Goal: Task Accomplishment & Management: Manage account settings

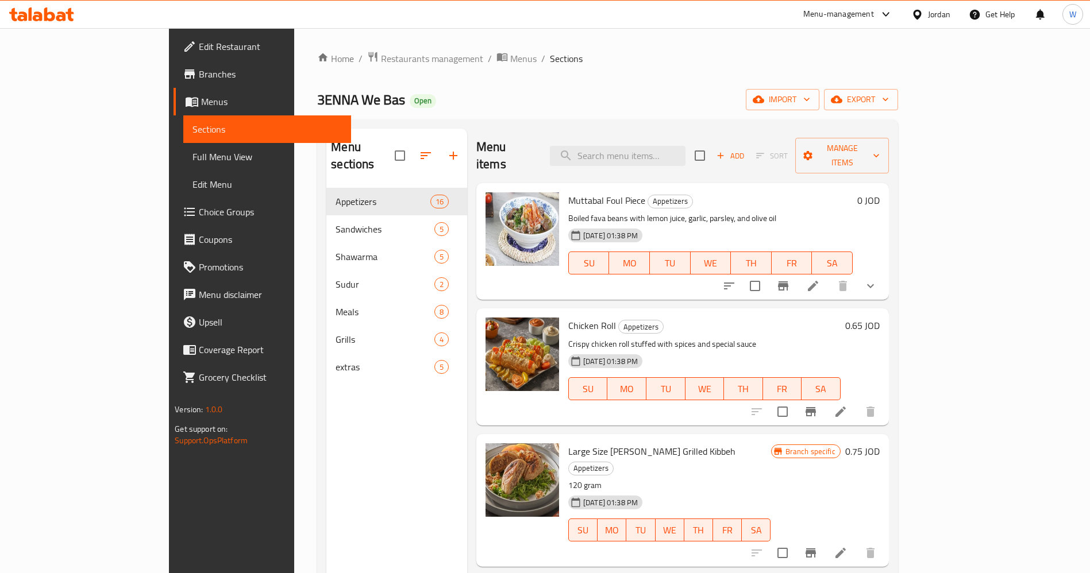
drag, startPoint x: 44, startPoint y: 492, endPoint x: 58, endPoint y: 494, distance: 14.5
click at [169, 492] on div "Edit Restaurant Branches Menus Sections Full Menu View Edit Menu Choice Groups …" at bounding box center [260, 314] width 182 height 573
click at [169, 472] on div "Edit Restaurant Branches Menus Sections Full Menu View Edit Menu Choice Groups …" at bounding box center [260, 314] width 182 height 573
click at [326, 504] on div "Menu sections Appetizers 16 Sandwiches 5 Shawarma 5 Sudur 2 Meals 8 Grills 4 ex…" at bounding box center [396, 415] width 141 height 573
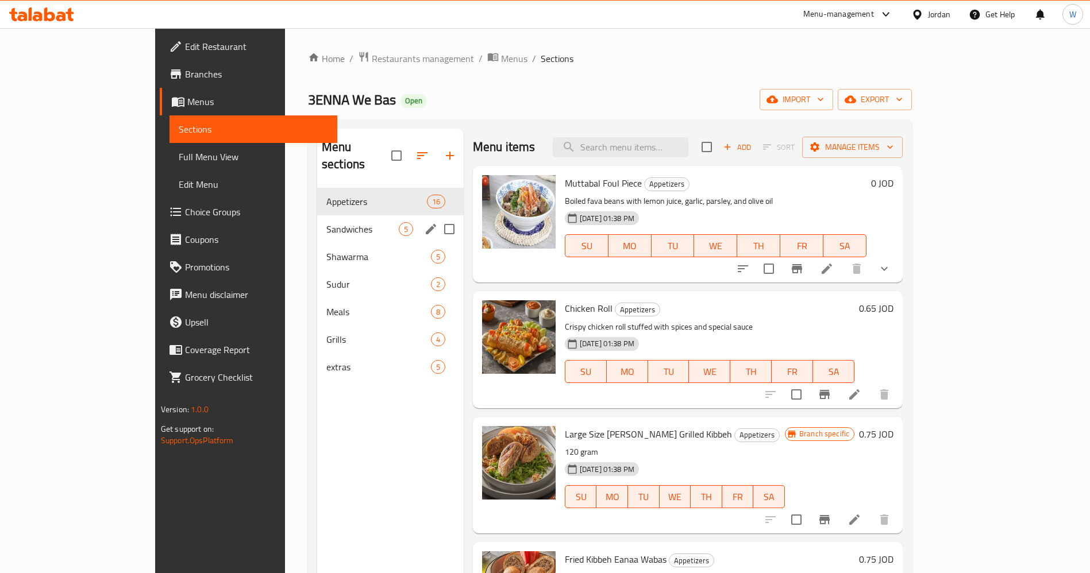
click at [317, 215] on div "Sandwiches 5" at bounding box center [390, 229] width 147 height 28
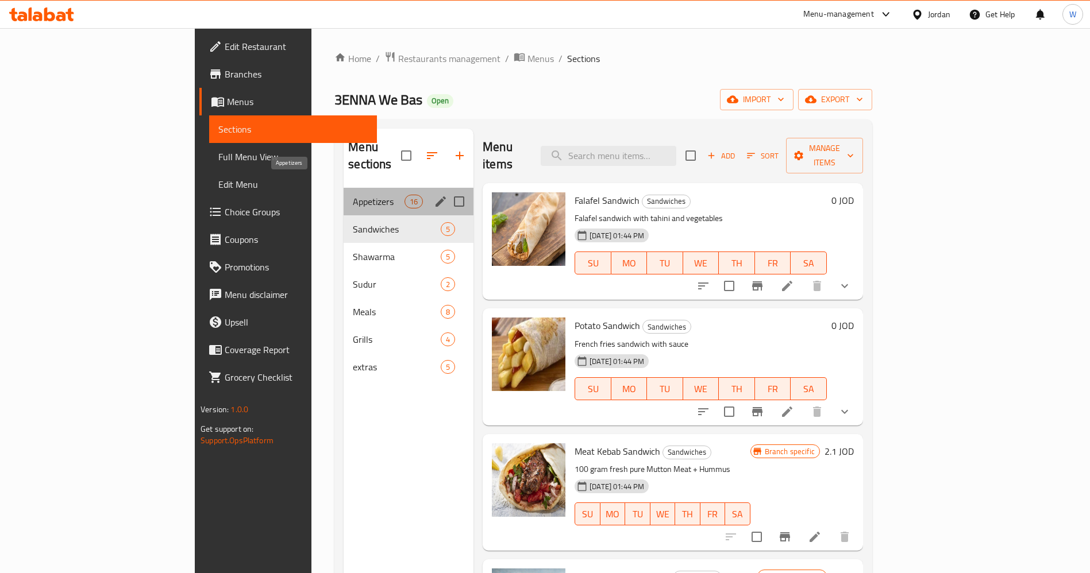
click at [353, 195] on span "Appetizers" at bounding box center [379, 202] width 52 height 14
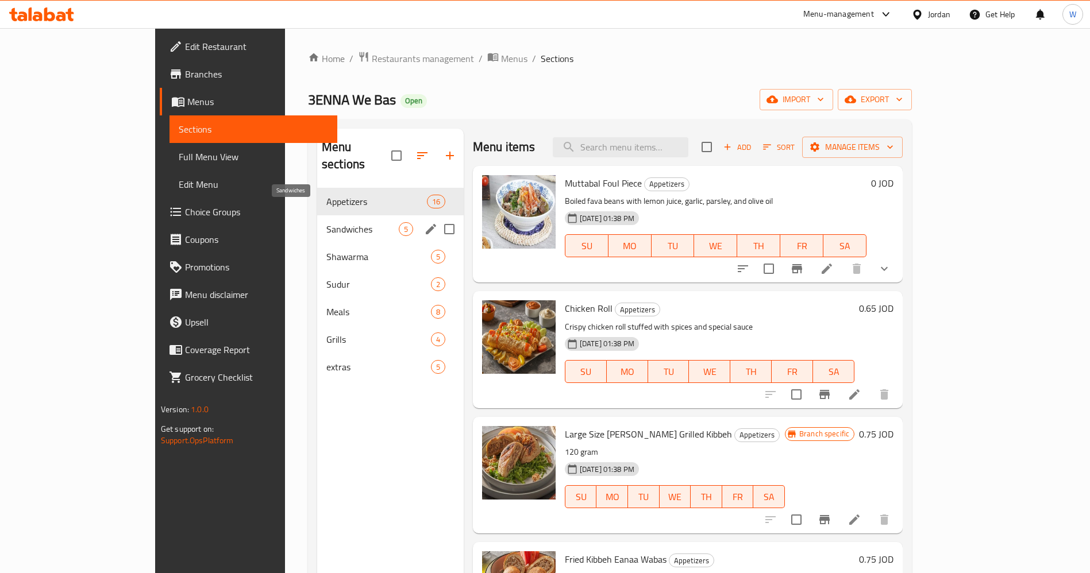
click at [326, 222] on span "Sandwiches" at bounding box center [362, 229] width 72 height 14
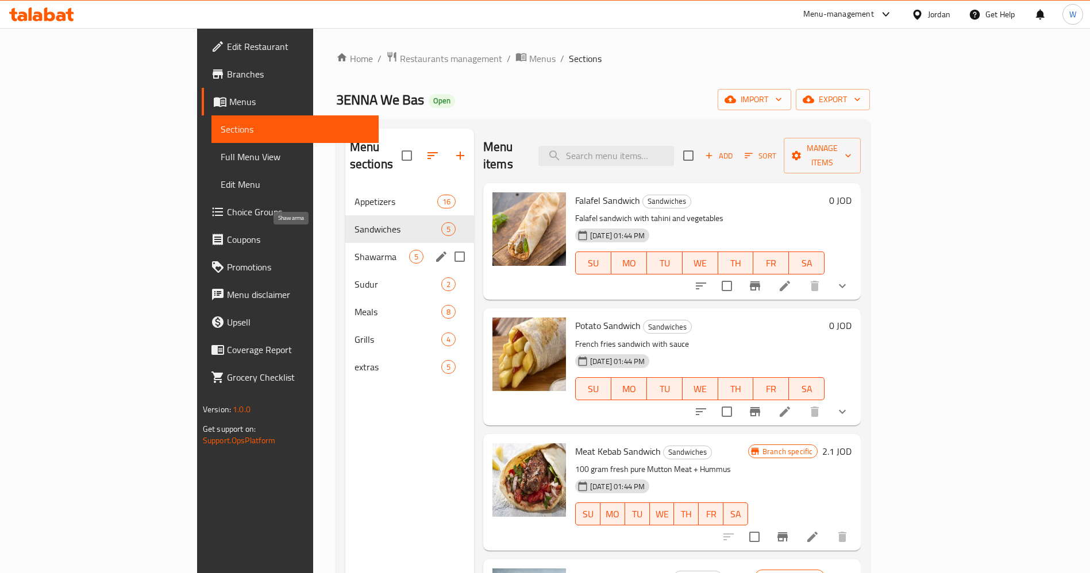
click at [354, 250] on span "Shawarma" at bounding box center [381, 257] width 55 height 14
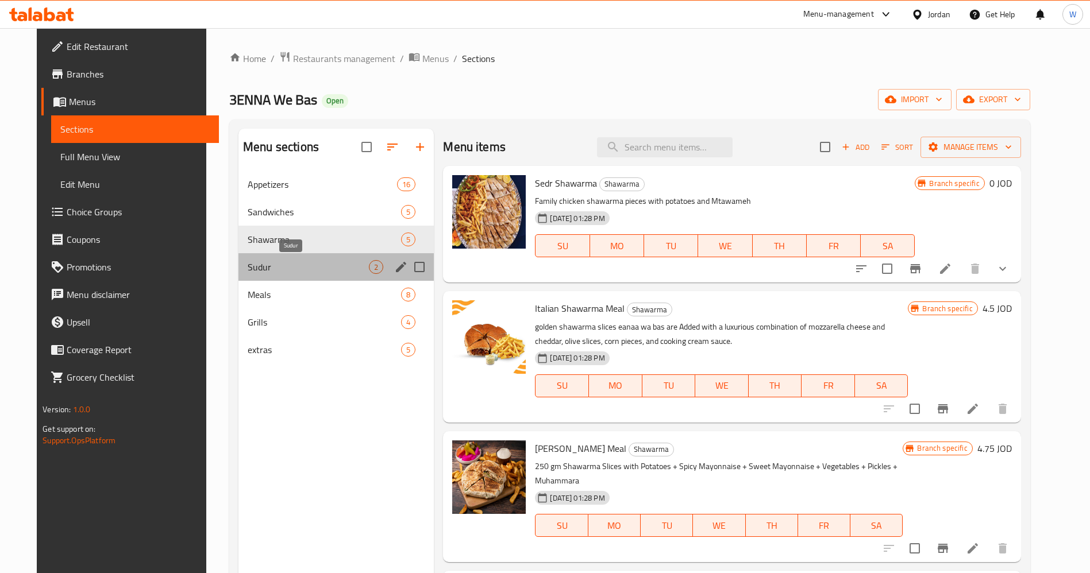
click at [304, 263] on span "Sudur" at bounding box center [308, 267] width 121 height 14
